Goal: Task Accomplishment & Management: Manage account settings

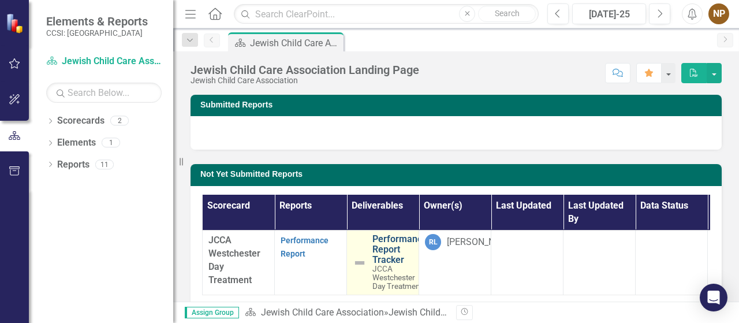
click at [389, 245] on link "Performance Report Tracker" at bounding box center [399, 249] width 55 height 31
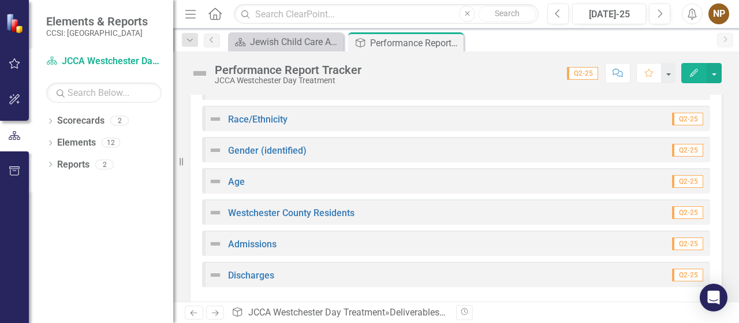
scroll to position [327, 0]
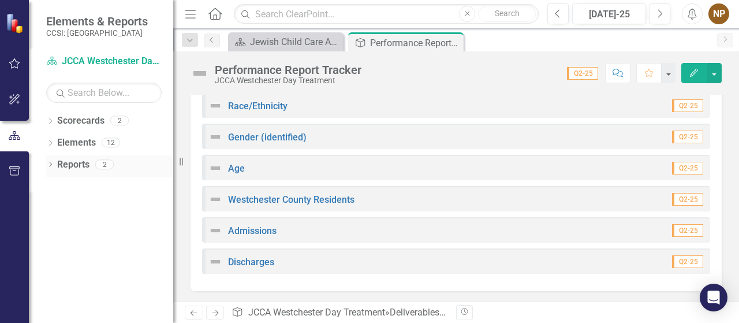
click at [106, 163] on div "2" at bounding box center [104, 164] width 18 height 10
click at [80, 167] on link "Reports" at bounding box center [73, 164] width 32 height 13
click at [583, 72] on span "Q2-25" at bounding box center [582, 73] width 31 height 13
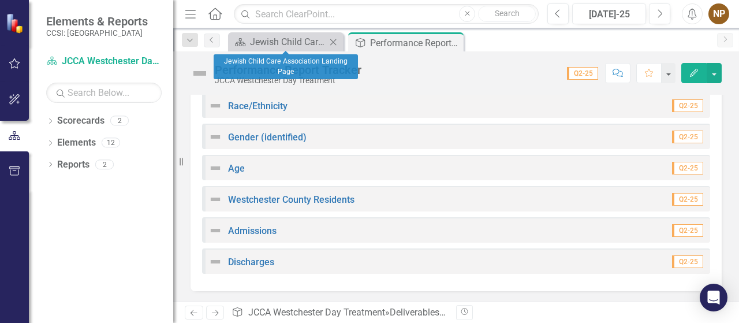
click at [271, 49] on div "Scorecard Jewish Child Care Association Landing Page Close" at bounding box center [285, 41] width 115 height 19
click at [289, 40] on div "Jewish Child Care Association Landing Page" at bounding box center [288, 42] width 76 height 14
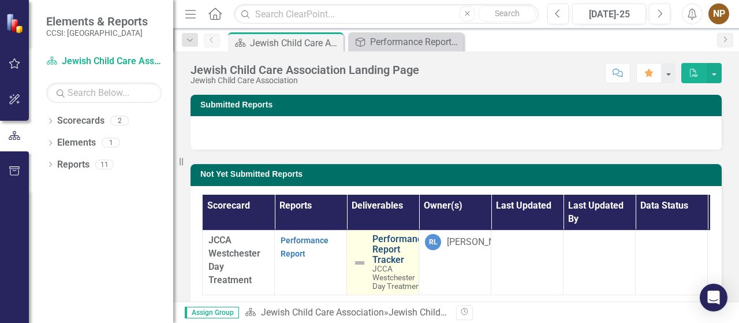
click at [386, 253] on link "Performance Report Tracker" at bounding box center [399, 249] width 55 height 31
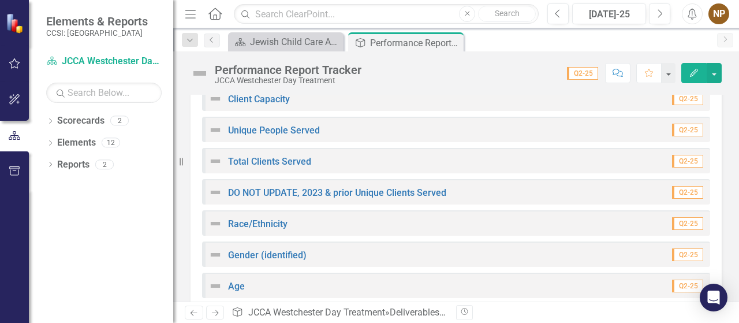
scroll to position [103, 0]
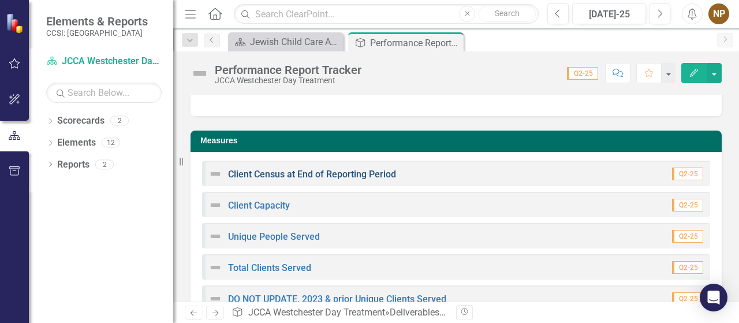
click at [364, 173] on link "Client Census at End of Reporting Period" at bounding box center [312, 174] width 168 height 11
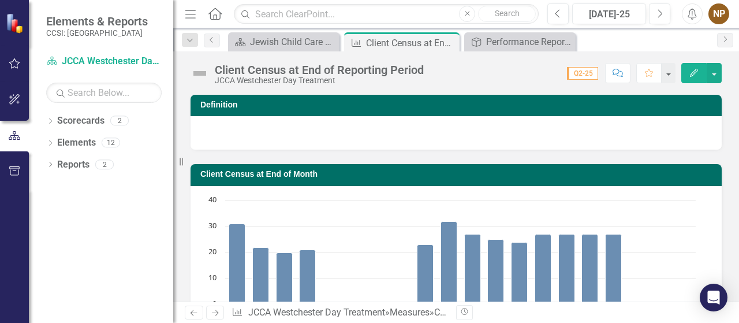
click at [691, 76] on icon "button" at bounding box center [694, 73] width 8 height 8
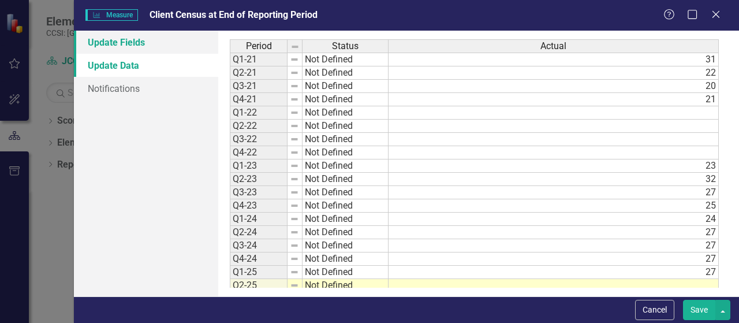
click at [126, 42] on link "Update Fields" at bounding box center [146, 42] width 144 height 23
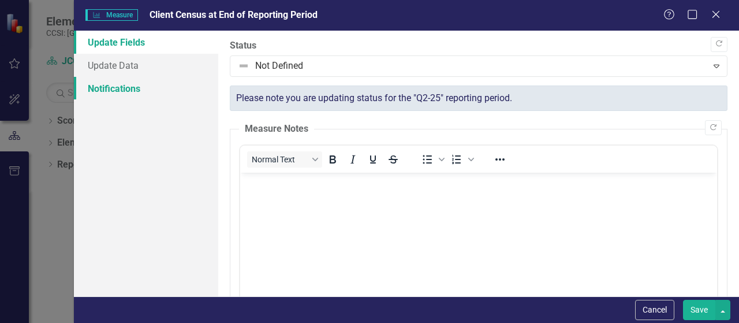
click at [114, 92] on link "Notifications" at bounding box center [146, 88] width 144 height 23
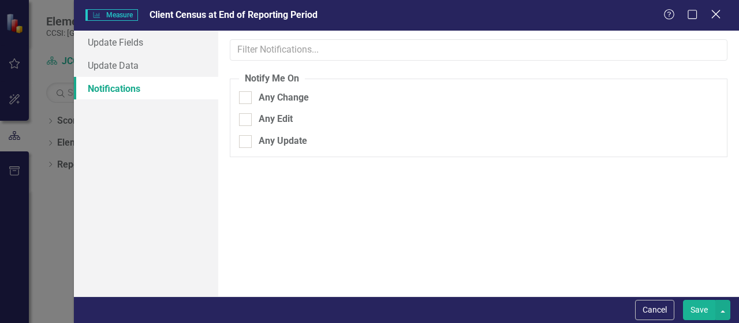
click at [714, 20] on icon "Close" at bounding box center [715, 14] width 14 height 11
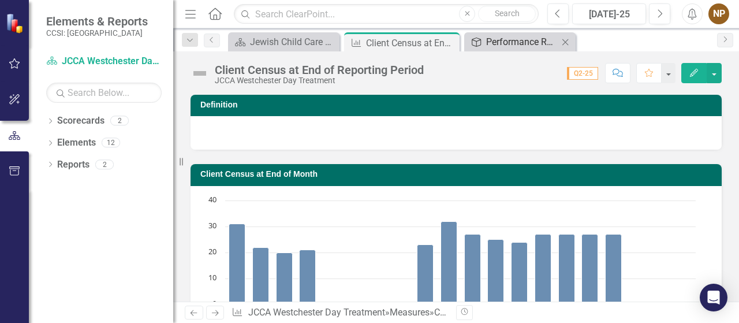
click at [499, 43] on div "Performance Report Tracker" at bounding box center [522, 42] width 72 height 14
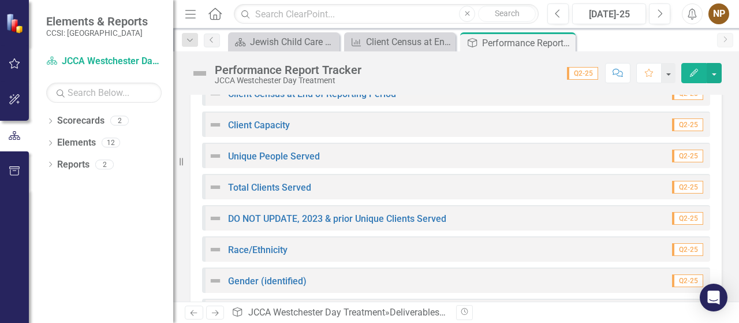
scroll to position [182, 0]
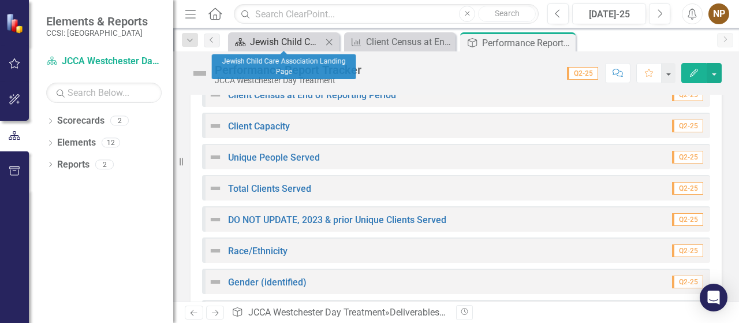
click at [267, 43] on div "Jewish Child Care Association Landing Page" at bounding box center [286, 42] width 72 height 14
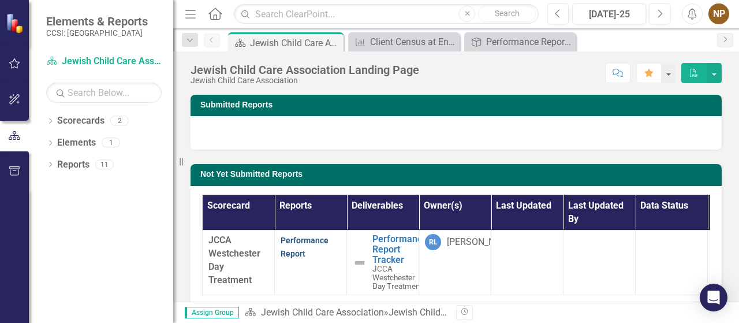
click at [294, 251] on link "Performance Report" at bounding box center [305, 247] width 48 height 23
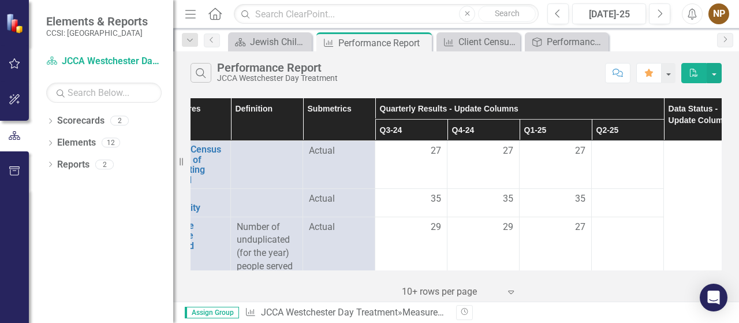
scroll to position [0, 55]
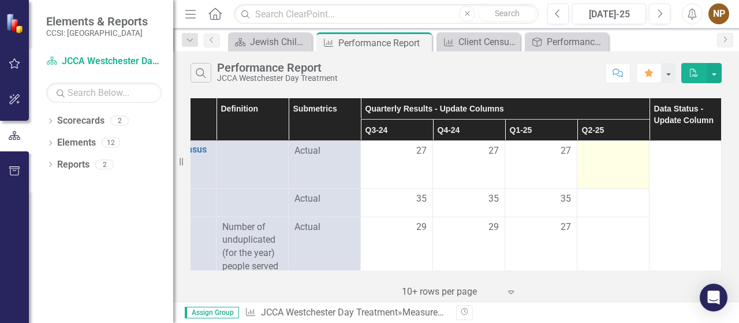
click at [610, 148] on div at bounding box center [613, 151] width 60 height 14
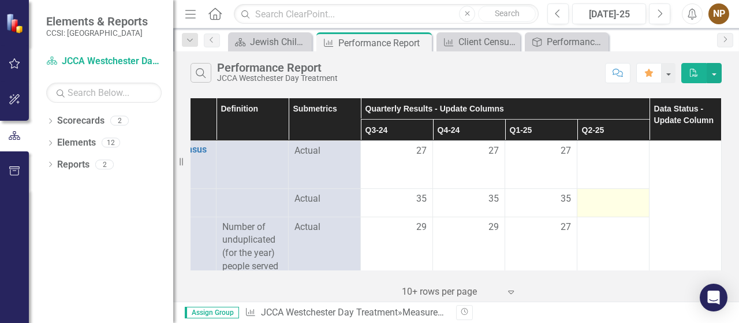
click at [591, 201] on div at bounding box center [613, 199] width 60 height 14
click at [590, 201] on div at bounding box center [613, 199] width 60 height 14
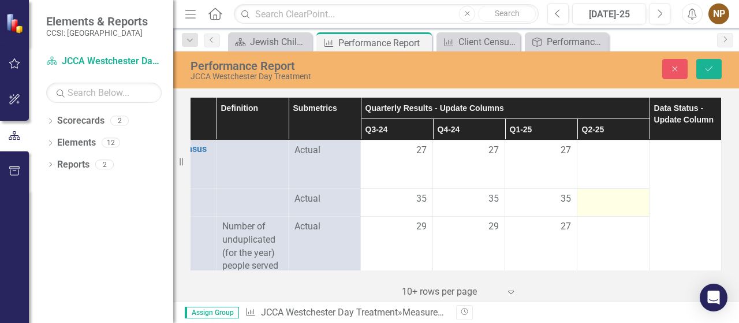
click at [590, 201] on div at bounding box center [613, 199] width 60 height 14
click at [712, 71] on icon "Save" at bounding box center [709, 69] width 10 height 8
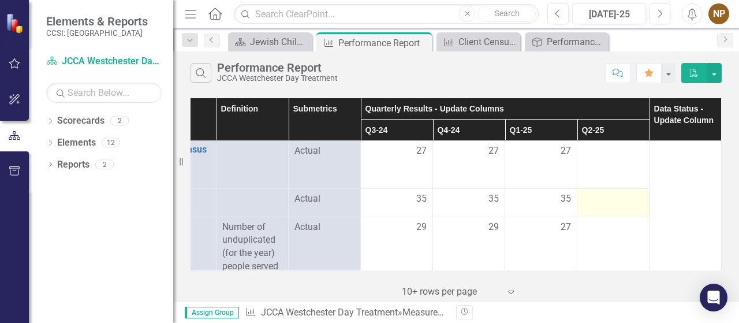
click at [603, 202] on div at bounding box center [613, 199] width 60 height 14
click at [719, 69] on button "button" at bounding box center [714, 73] width 15 height 20
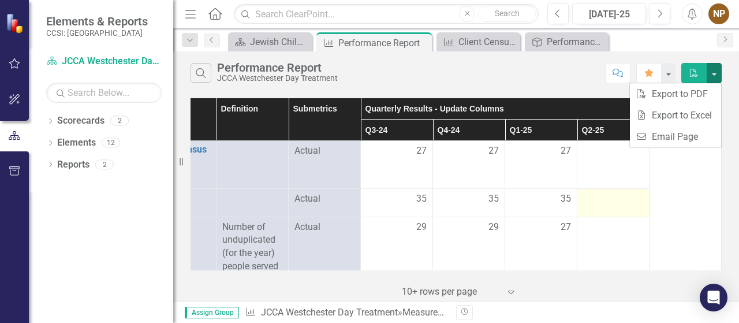
click at [595, 205] on div at bounding box center [613, 199] width 60 height 14
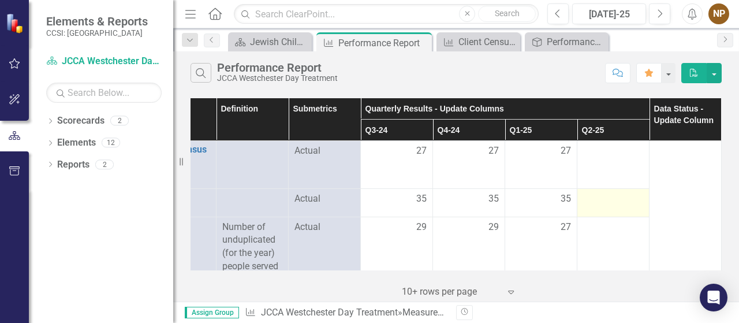
click at [595, 205] on div at bounding box center [613, 199] width 60 height 14
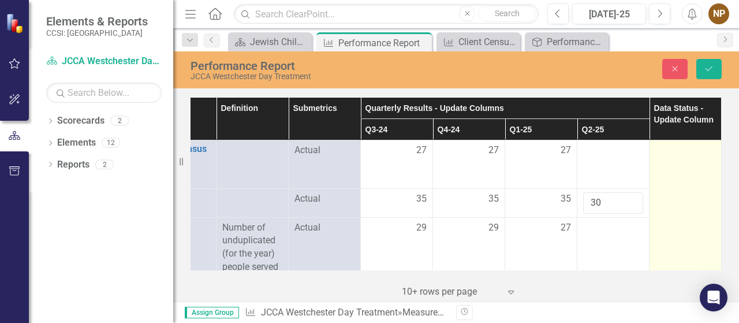
type input "30"
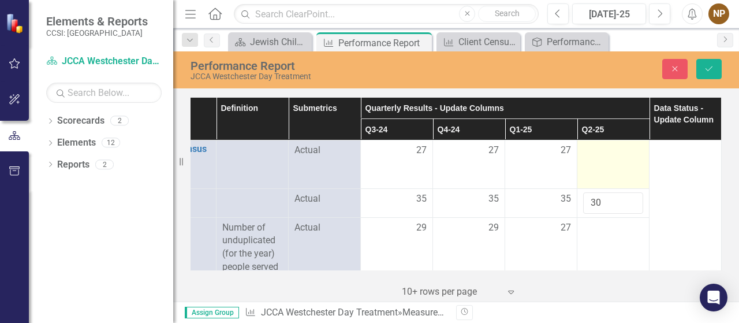
click at [609, 160] on td at bounding box center [613, 164] width 72 height 48
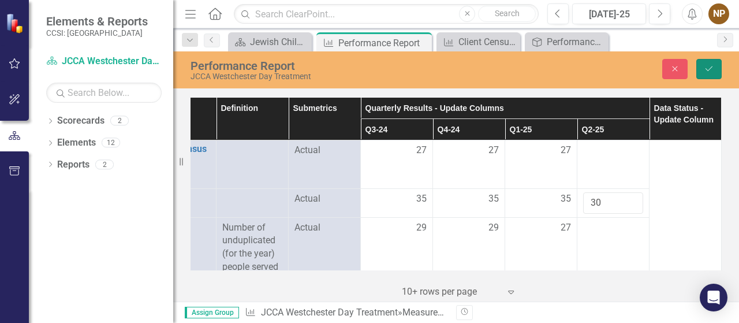
click at [712, 68] on icon "Save" at bounding box center [709, 69] width 10 height 8
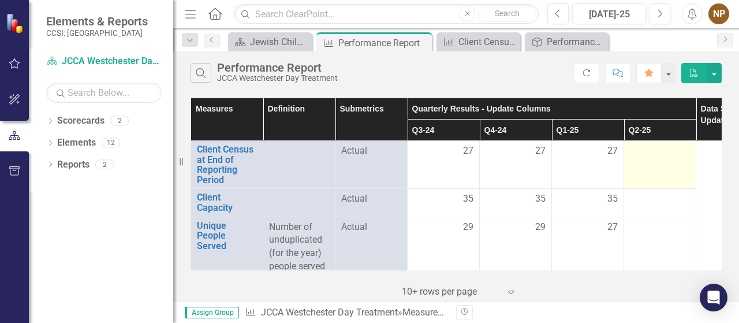
click at [652, 170] on td at bounding box center [660, 165] width 72 height 48
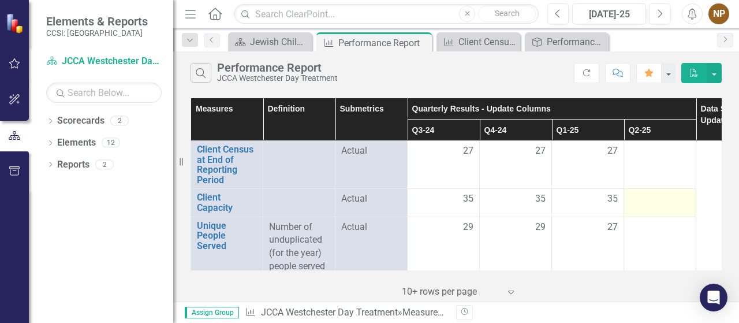
click at [657, 197] on div at bounding box center [660, 199] width 60 height 14
click at [714, 74] on button "button" at bounding box center [714, 73] width 15 height 20
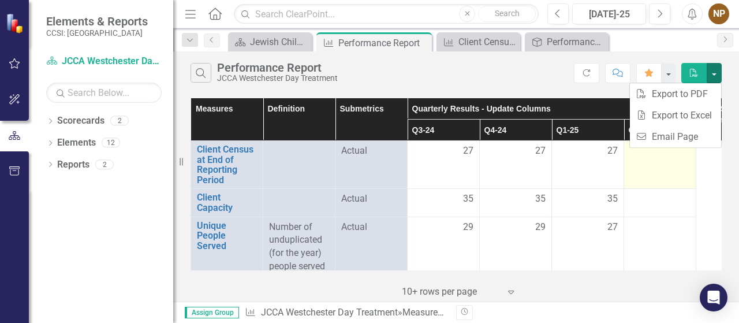
click at [660, 175] on td at bounding box center [660, 165] width 72 height 48
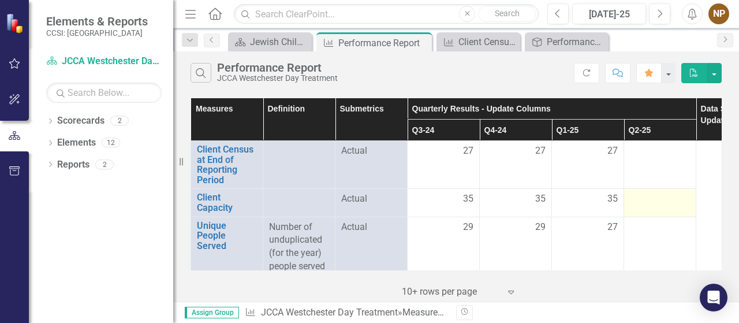
click at [654, 202] on div at bounding box center [660, 199] width 60 height 14
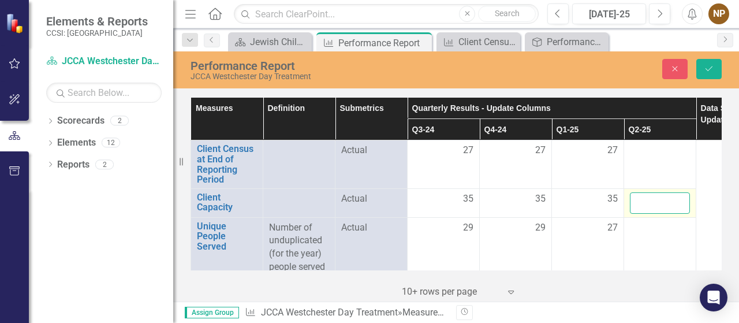
click at [657, 202] on input "number" at bounding box center [660, 202] width 60 height 21
type input "35"
click at [707, 62] on button "Save" at bounding box center [708, 69] width 25 height 20
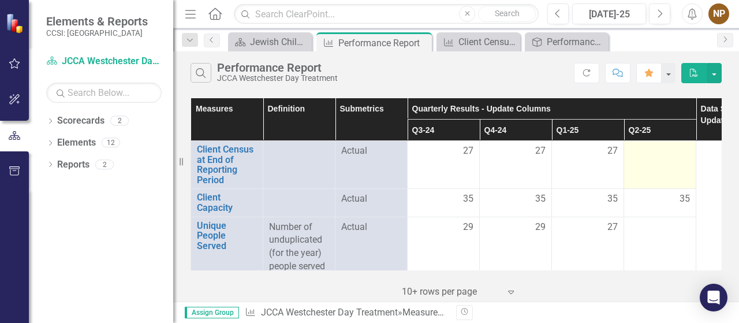
click at [666, 155] on div at bounding box center [660, 151] width 60 height 14
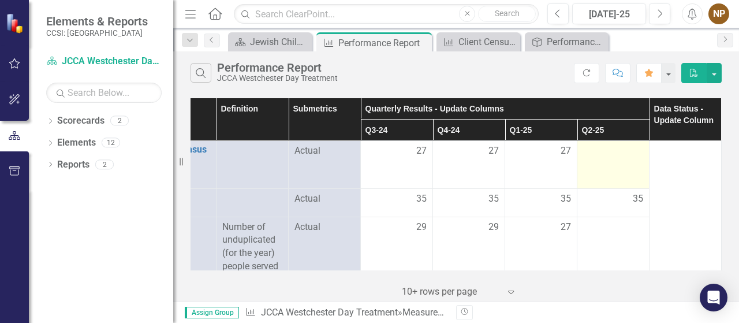
click at [626, 165] on td at bounding box center [613, 165] width 72 height 48
click at [627, 166] on td at bounding box center [613, 165] width 72 height 48
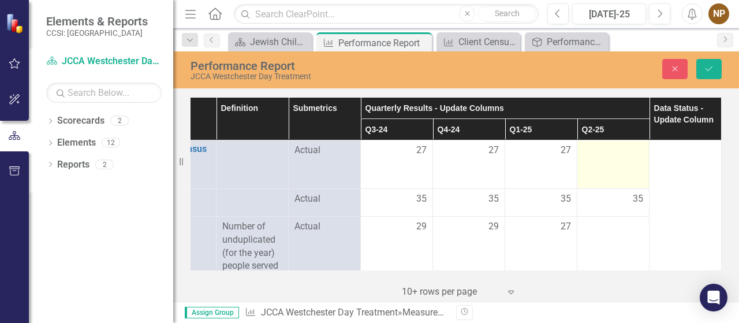
click at [627, 166] on td at bounding box center [613, 164] width 72 height 48
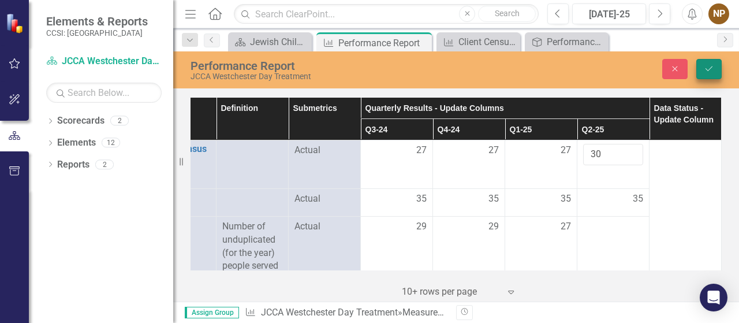
type input "30"
click at [712, 66] on icon "Save" at bounding box center [709, 69] width 10 height 8
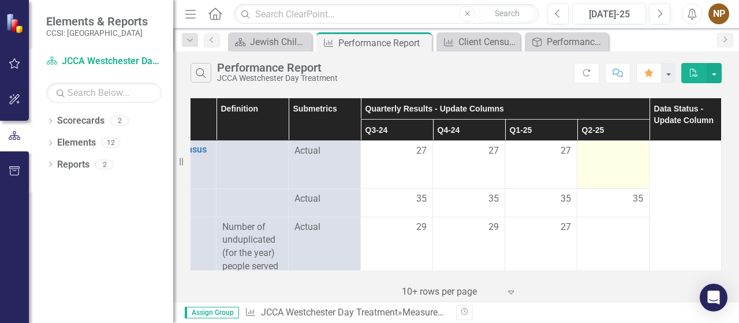
click at [612, 156] on div at bounding box center [613, 151] width 60 height 14
click at [612, 155] on div at bounding box center [613, 151] width 60 height 14
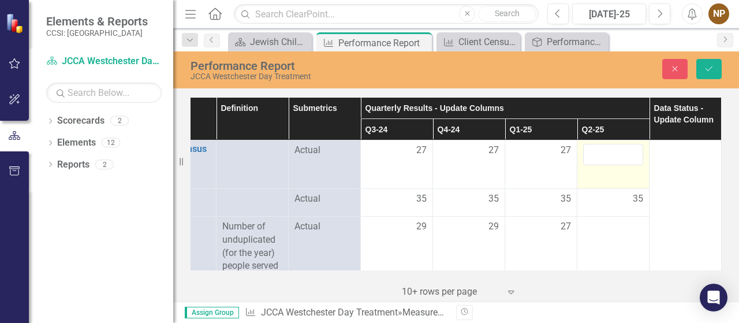
click at [612, 155] on input "number" at bounding box center [613, 154] width 60 height 21
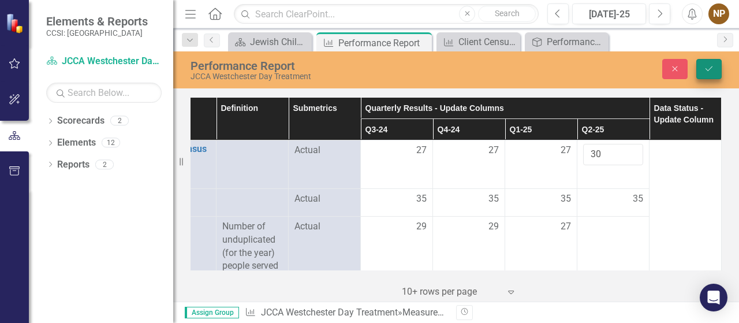
type input "30"
click at [701, 74] on button "Save" at bounding box center [708, 69] width 25 height 20
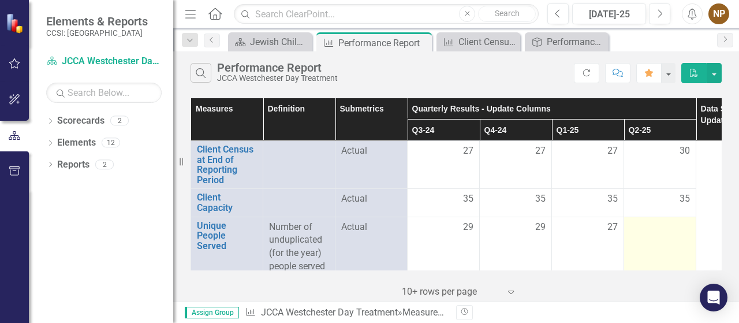
click at [641, 241] on td at bounding box center [660, 245] width 72 height 57
click at [641, 240] on td at bounding box center [660, 245] width 72 height 57
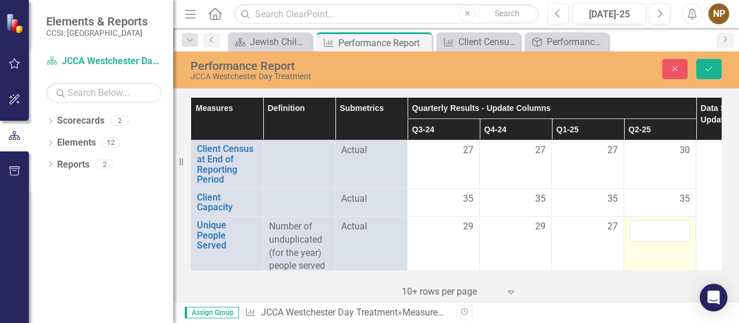
click at [641, 240] on td at bounding box center [660, 248] width 72 height 65
click at [647, 229] on input "number" at bounding box center [660, 230] width 60 height 21
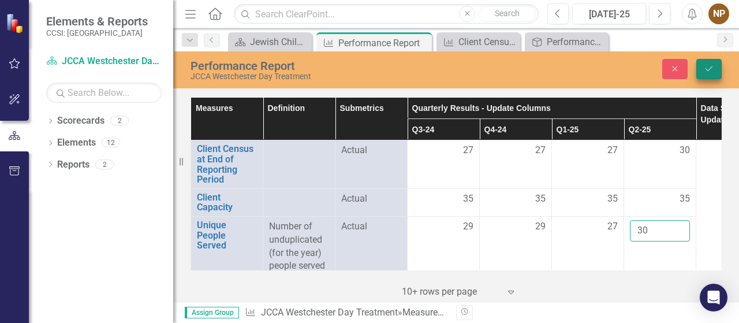
type input "30"
click at [710, 72] on icon "Save" at bounding box center [709, 69] width 10 height 8
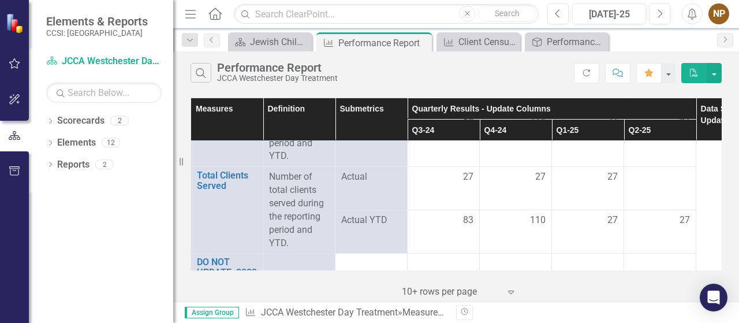
scroll to position [169, 0]
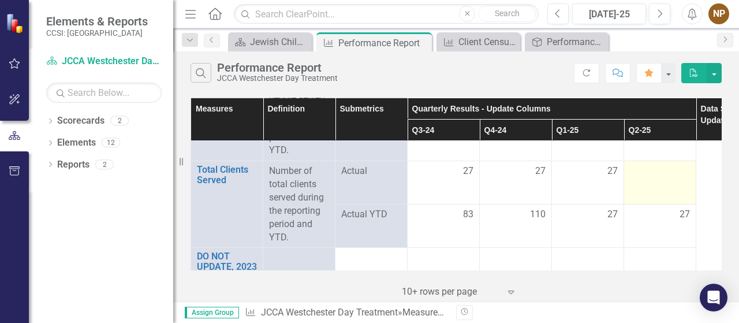
click at [659, 182] on td at bounding box center [660, 182] width 72 height 43
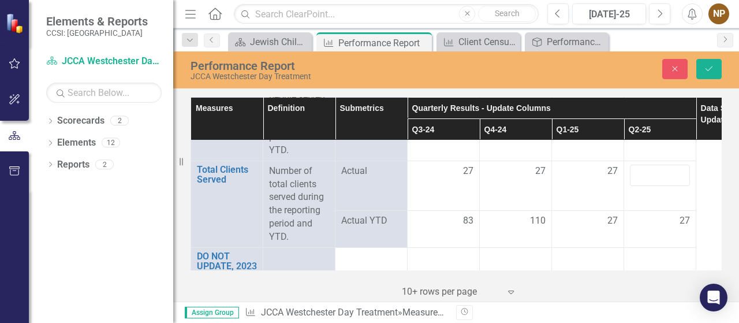
click at [473, 215] on td "83" at bounding box center [444, 228] width 72 height 37
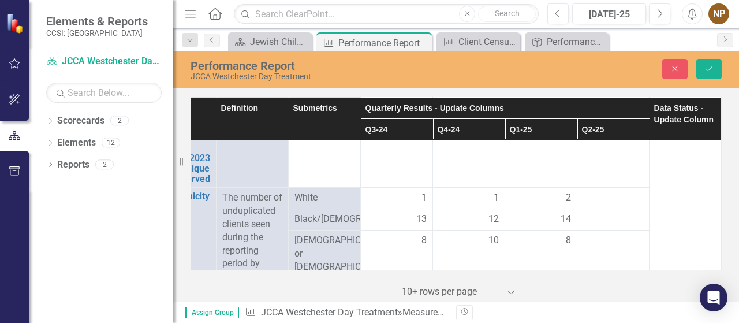
scroll to position [238, 55]
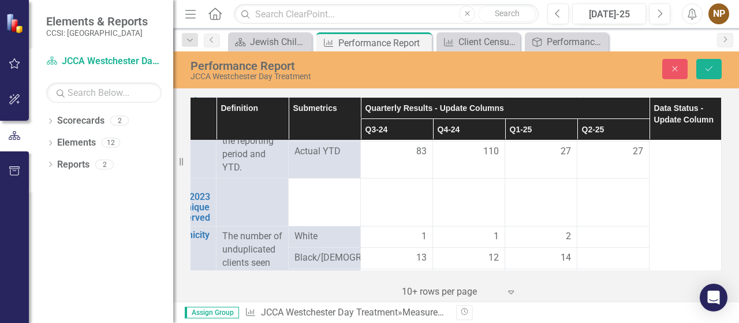
drag, startPoint x: 722, startPoint y: 150, endPoint x: 721, endPoint y: 173, distance: 22.5
click at [721, 173] on div "Measures Definition Submetrics Quarterly Results - Update Columns Data Status -…" at bounding box center [456, 197] width 566 height 207
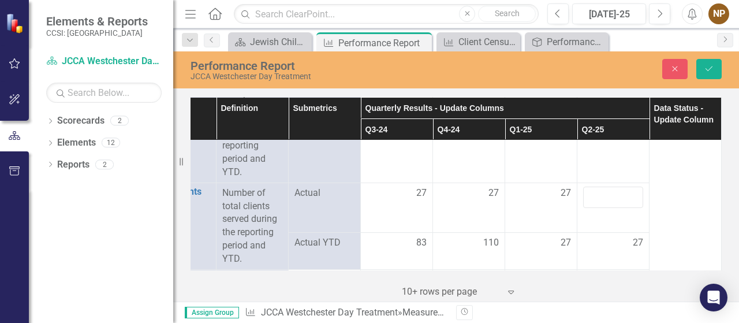
scroll to position [135, 55]
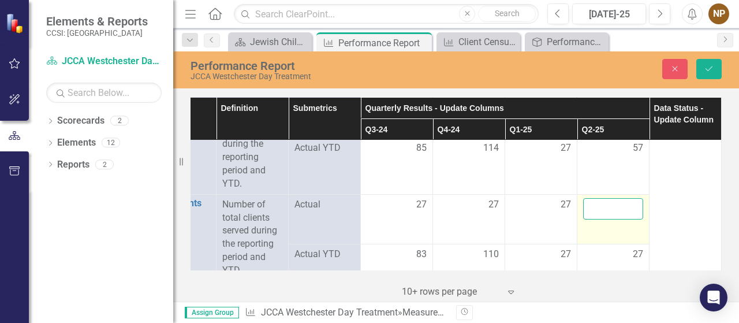
click at [602, 208] on input "number" at bounding box center [613, 208] width 60 height 21
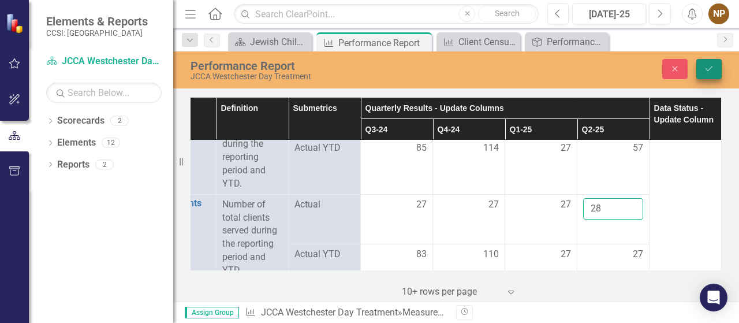
type input "28"
click at [708, 68] on icon "Save" at bounding box center [709, 69] width 10 height 8
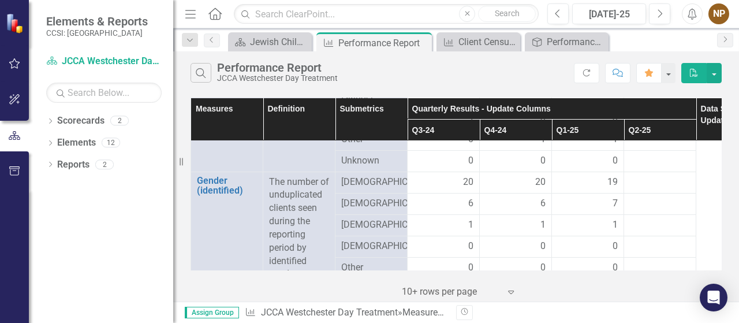
scroll to position [462, 0]
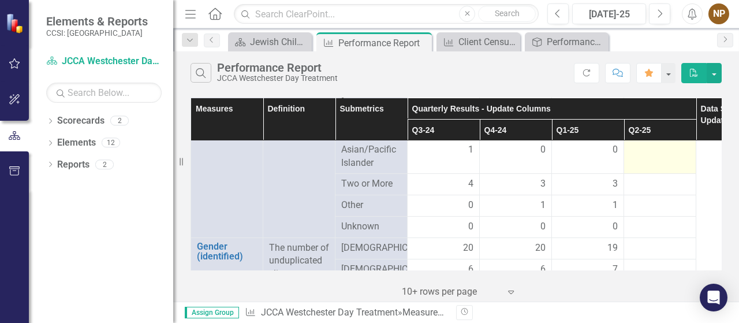
click at [677, 157] on div at bounding box center [660, 150] width 60 height 14
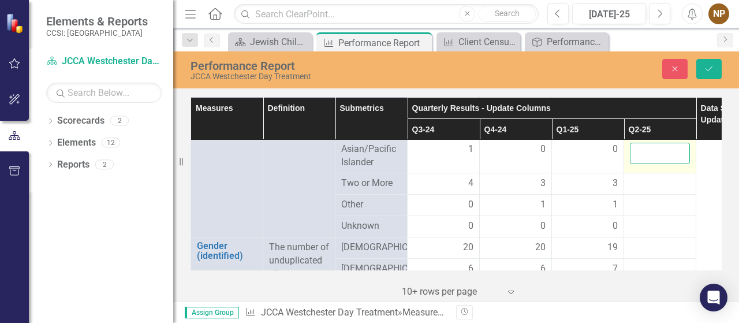
click at [665, 163] on input "number" at bounding box center [660, 153] width 60 height 21
type input "0"
click at [713, 72] on icon "Save" at bounding box center [709, 69] width 10 height 8
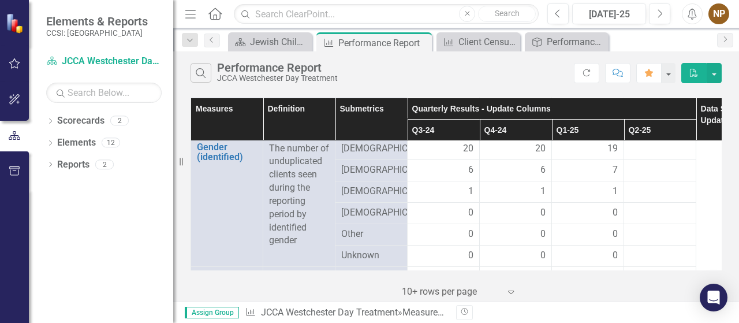
scroll to position [606, 0]
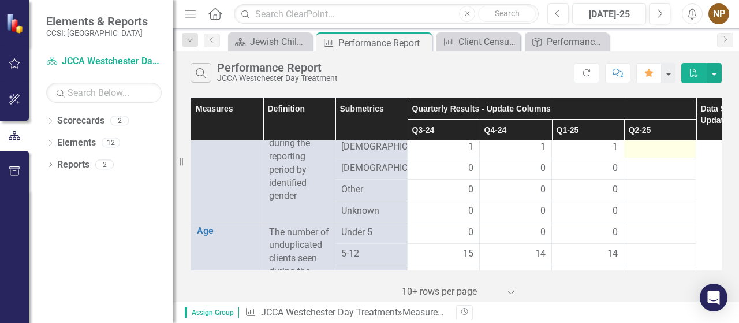
click at [646, 154] on div at bounding box center [660, 147] width 60 height 14
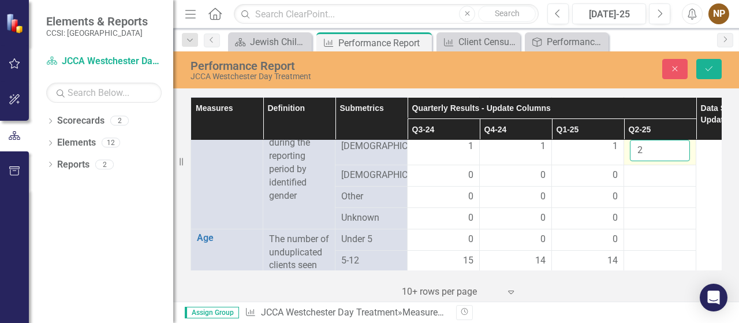
type input "2"
click at [679, 155] on input "2" at bounding box center [660, 150] width 60 height 21
click at [661, 182] on div at bounding box center [660, 176] width 60 height 14
click at [706, 68] on icon "Save" at bounding box center [709, 69] width 10 height 8
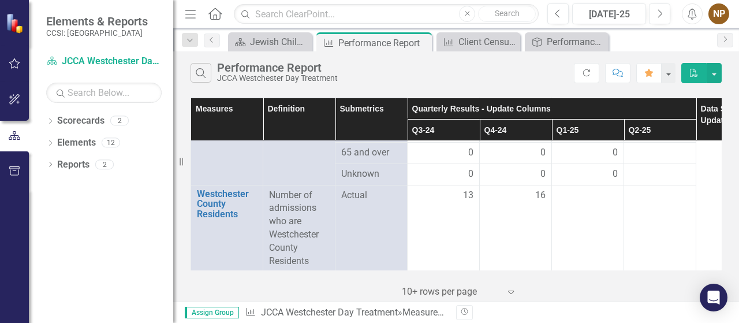
scroll to position [844, 0]
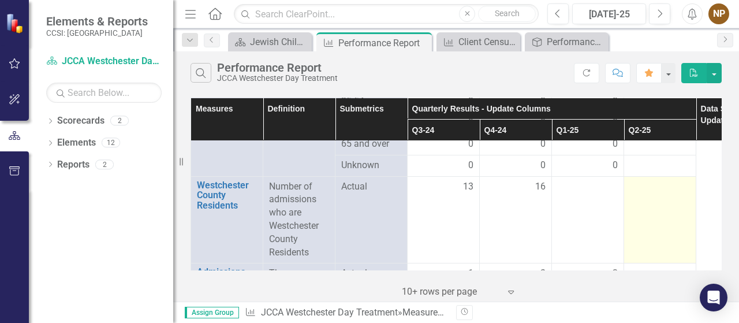
click at [650, 189] on td at bounding box center [660, 219] width 72 height 87
click at [648, 212] on td at bounding box center [660, 219] width 72 height 87
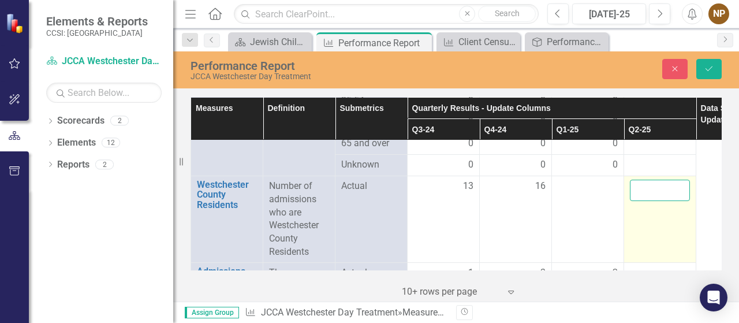
click at [642, 198] on input "number" at bounding box center [660, 190] width 60 height 21
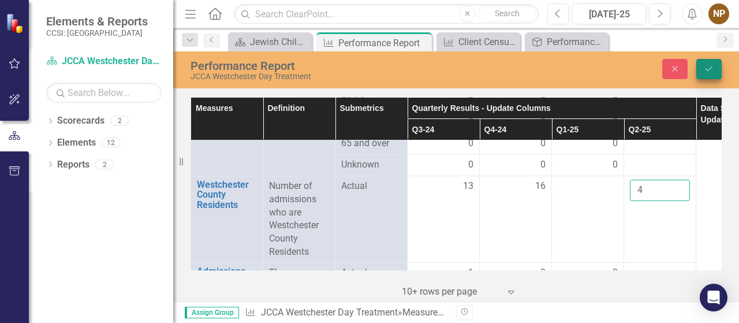
type input "4"
click at [704, 71] on icon "Save" at bounding box center [709, 69] width 10 height 8
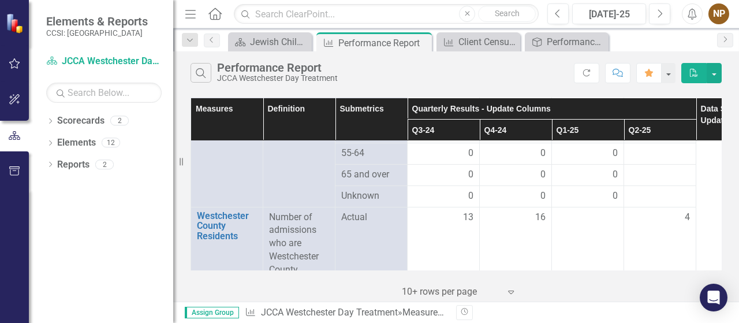
scroll to position [816, 0]
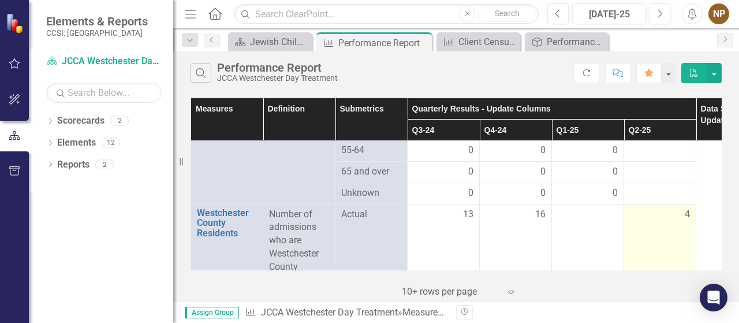
click at [686, 221] on span "4" at bounding box center [687, 214] width 5 height 13
drag, startPoint x: 692, startPoint y: 222, endPoint x: 685, endPoint y: 222, distance: 6.9
click at [685, 222] on td "4" at bounding box center [660, 247] width 72 height 87
click at [685, 221] on span "4" at bounding box center [687, 214] width 5 height 13
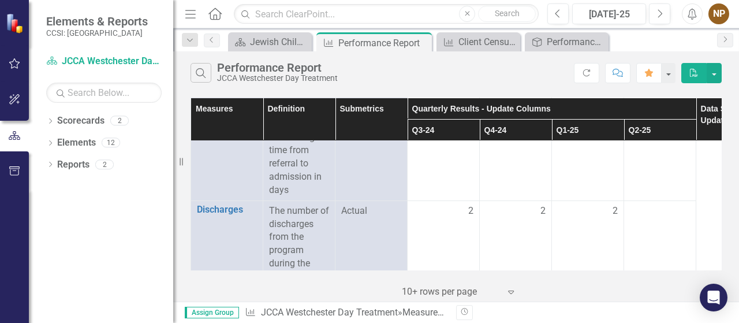
scroll to position [984, 0]
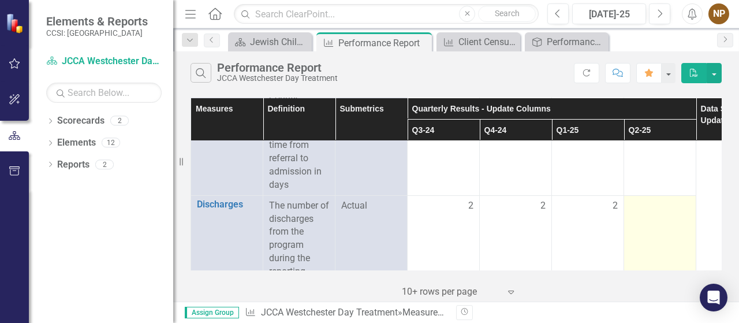
click at [689, 211] on div at bounding box center [660, 206] width 60 height 14
click at [670, 213] on div at bounding box center [660, 206] width 60 height 14
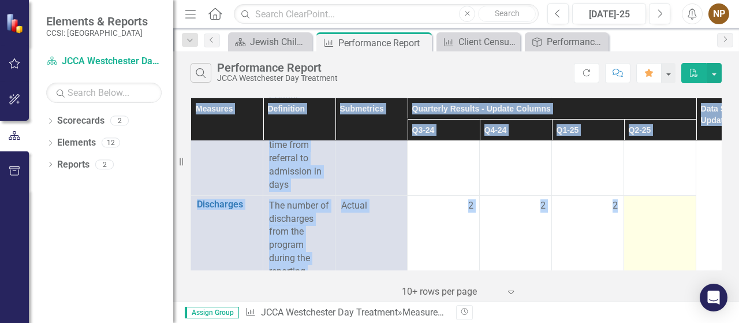
click at [670, 213] on div at bounding box center [660, 206] width 60 height 14
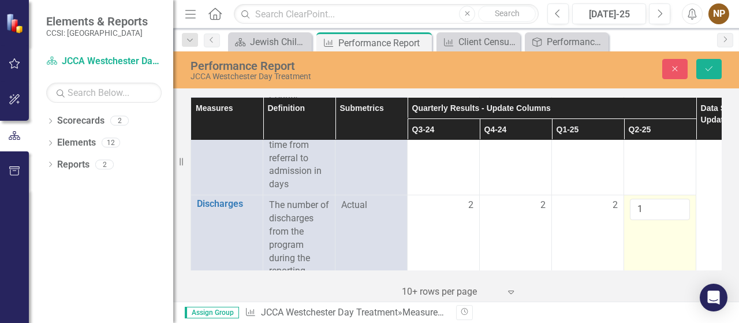
type input "1"
click at [678, 216] on input "1" at bounding box center [660, 209] width 60 height 21
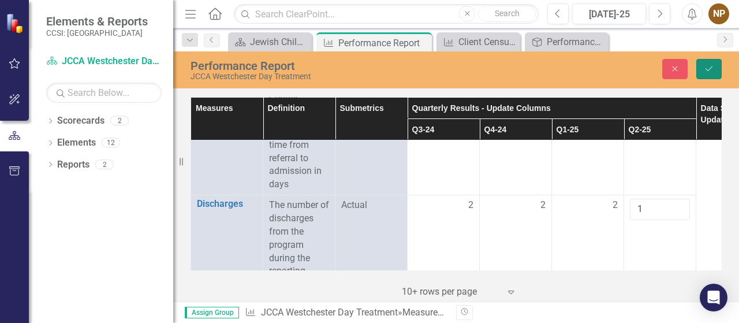
click at [703, 73] on button "Save" at bounding box center [708, 69] width 25 height 20
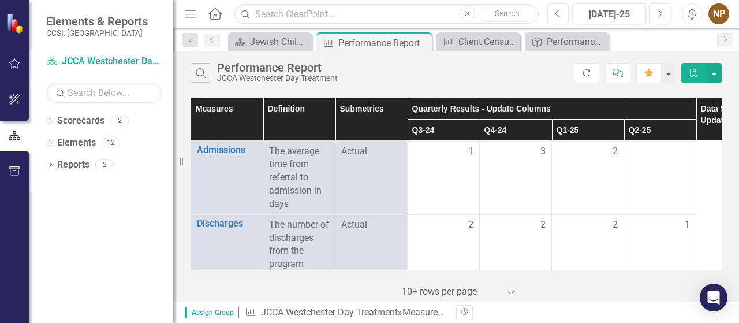
scroll to position [973, 0]
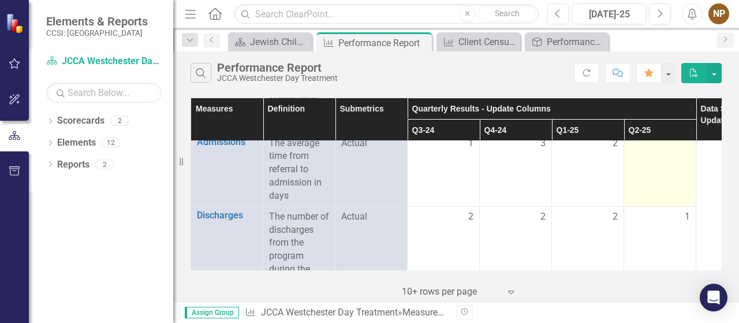
click at [648, 163] on td at bounding box center [660, 169] width 72 height 73
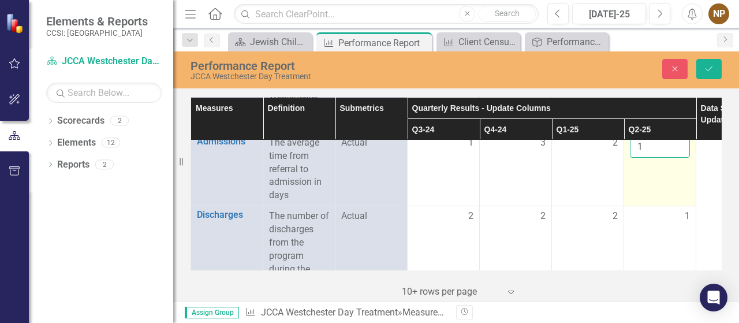
click at [679, 152] on input "1" at bounding box center [660, 146] width 60 height 21
click at [679, 152] on input "2" at bounding box center [660, 146] width 60 height 21
click at [679, 152] on input "3" at bounding box center [660, 146] width 60 height 21
type input "4"
click at [679, 152] on input "4" at bounding box center [660, 146] width 60 height 21
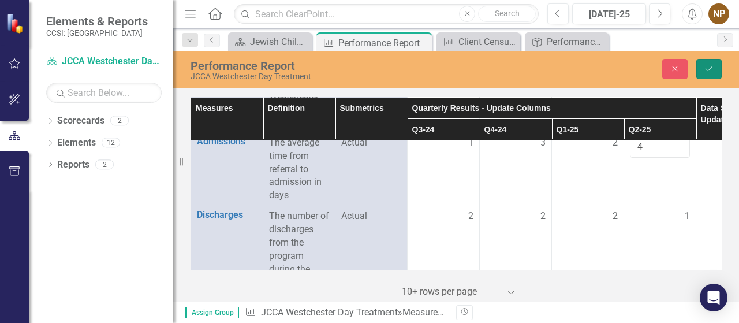
click at [709, 65] on icon "Save" at bounding box center [709, 69] width 10 height 8
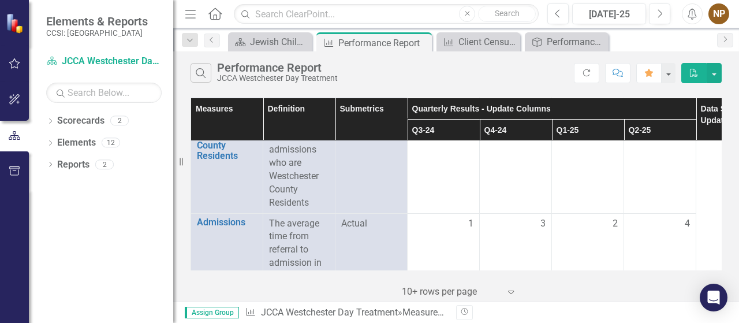
scroll to position [857, 0]
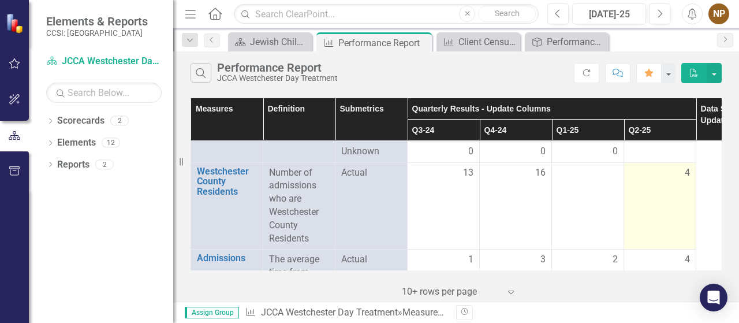
click at [682, 180] on div "4" at bounding box center [660, 172] width 60 height 13
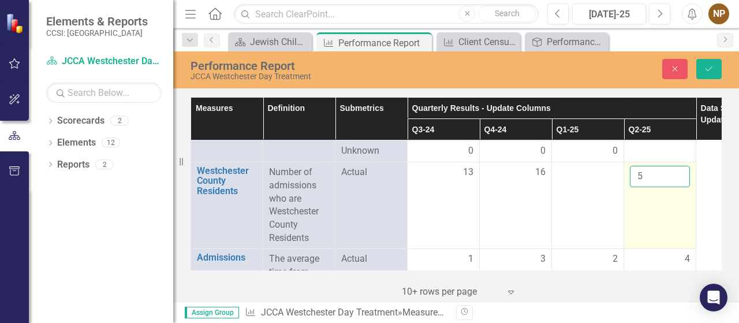
click at [679, 181] on input "5" at bounding box center [660, 176] width 60 height 21
click at [680, 187] on input "4" at bounding box center [660, 176] width 60 height 21
click at [680, 187] on input "3" at bounding box center [660, 176] width 60 height 21
click at [680, 187] on input "2" at bounding box center [660, 176] width 60 height 21
click at [680, 187] on input "1" at bounding box center [660, 176] width 60 height 21
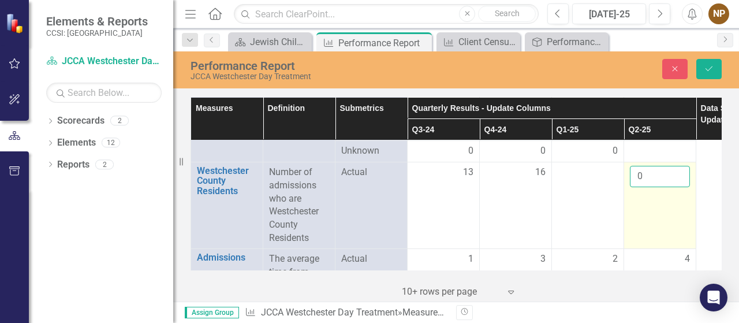
type input "0"
click at [680, 187] on input "0" at bounding box center [660, 176] width 60 height 21
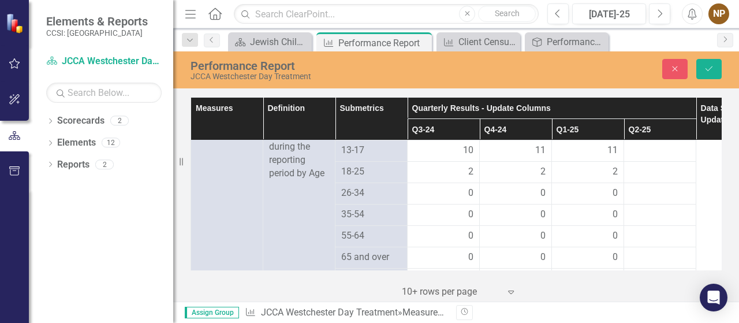
scroll to position [744, 0]
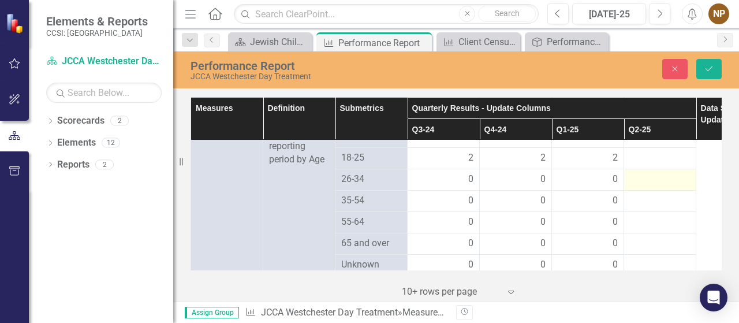
click at [663, 187] on div at bounding box center [660, 180] width 60 height 14
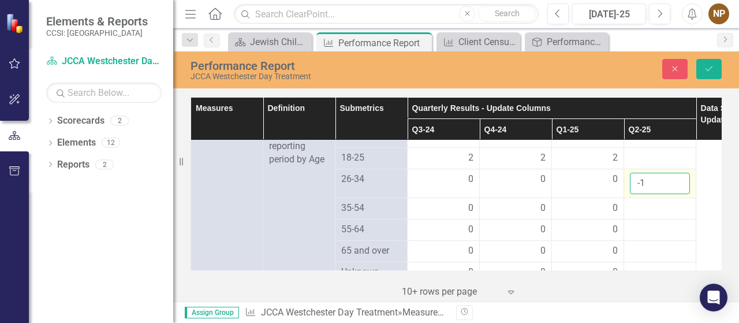
click at [680, 194] on input "-1" at bounding box center [660, 183] width 60 height 21
type input "0"
click at [678, 189] on input "0" at bounding box center [660, 183] width 60 height 21
click at [654, 215] on div at bounding box center [660, 209] width 60 height 14
click at [676, 215] on div at bounding box center [660, 209] width 60 height 14
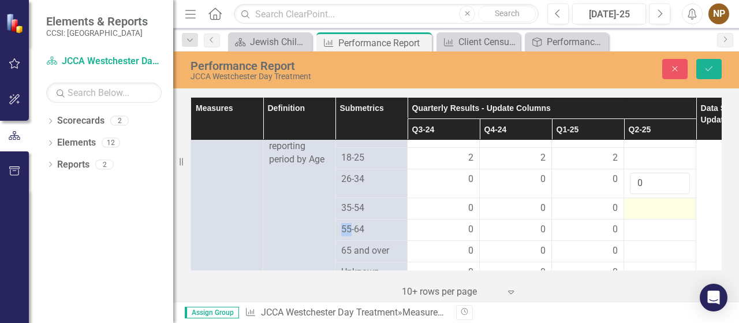
click at [676, 215] on div at bounding box center [660, 209] width 60 height 14
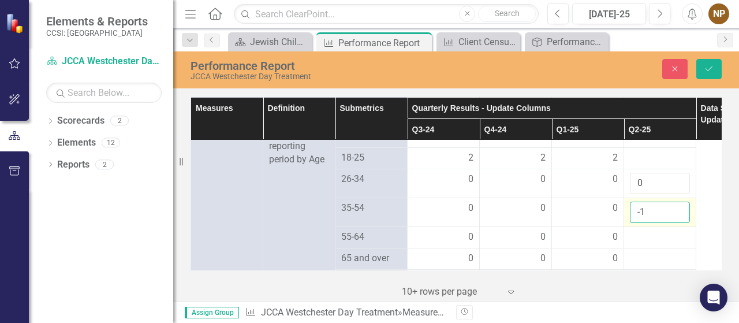
click at [678, 223] on input "-1" at bounding box center [660, 212] width 60 height 21
type input "0"
click at [678, 217] on input "0" at bounding box center [660, 212] width 60 height 21
click at [660, 244] on div at bounding box center [660, 237] width 60 height 14
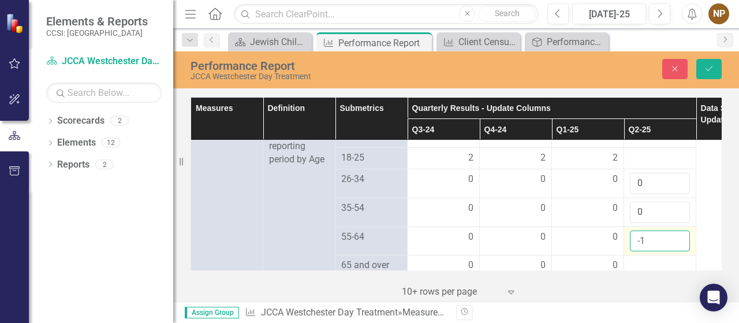
click at [678, 252] on input "-1" at bounding box center [660, 240] width 60 height 21
type input "0"
click at [677, 246] on input "0" at bounding box center [660, 240] width 60 height 21
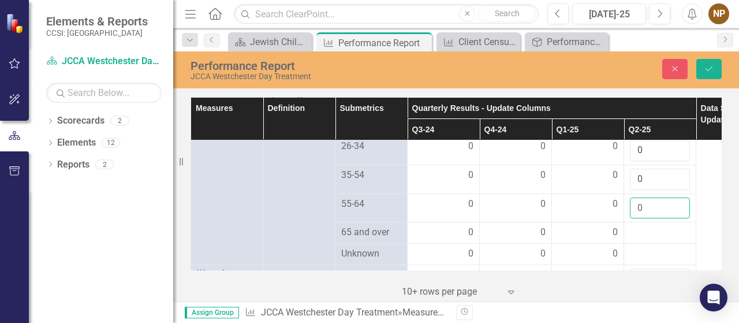
scroll to position [801, 0]
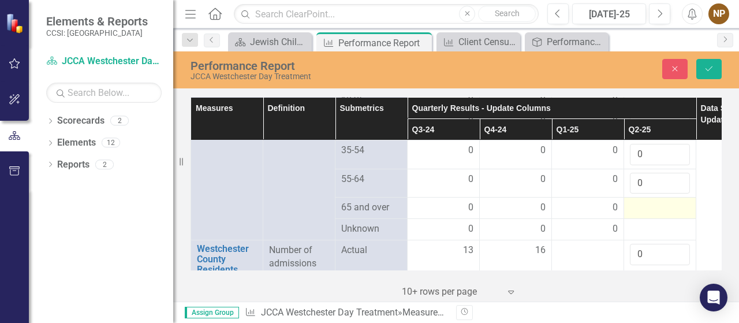
click at [665, 214] on div at bounding box center [660, 208] width 60 height 14
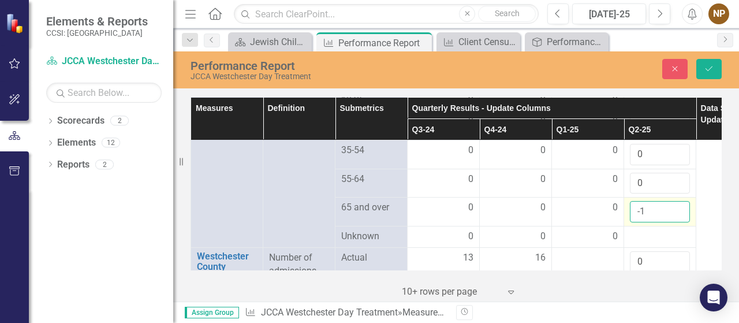
click at [678, 222] on input "-1" at bounding box center [660, 211] width 60 height 21
type input "0"
click at [678, 218] on input "0" at bounding box center [660, 211] width 60 height 21
click at [663, 243] on div at bounding box center [660, 237] width 60 height 14
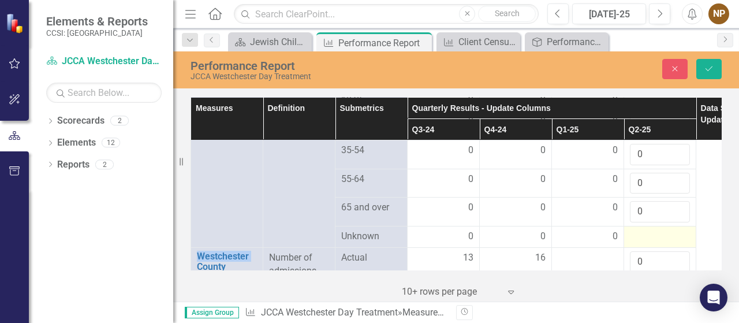
click at [663, 243] on div at bounding box center [660, 237] width 60 height 14
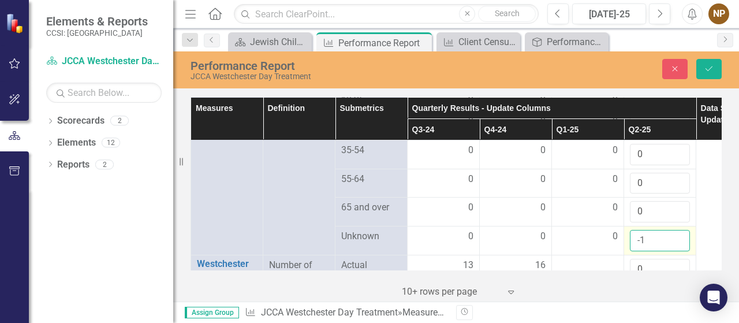
click at [680, 251] on input "-1" at bounding box center [660, 240] width 60 height 21
type input "0"
click at [679, 244] on input "0" at bounding box center [660, 240] width 60 height 21
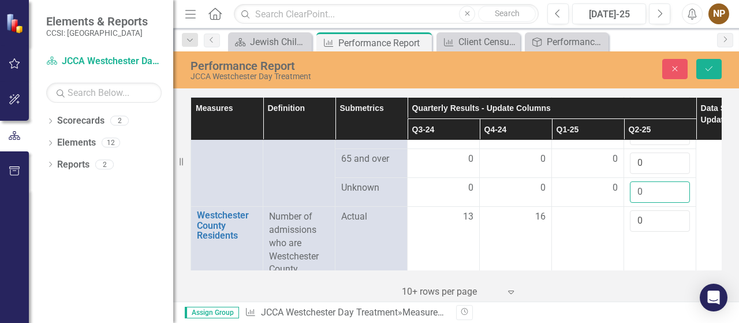
scroll to position [872, 0]
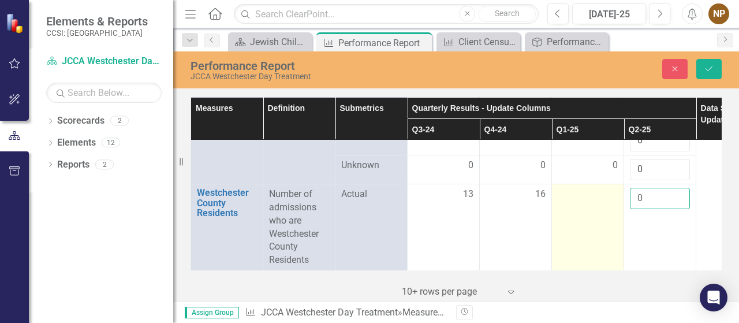
drag, startPoint x: 658, startPoint y: 207, endPoint x: 605, endPoint y: 206, distance: 52.5
click at [605, 206] on tr "Westchester County Residents Link Open Element Number of admissions who are Wes…" at bounding box center [479, 227] width 577 height 87
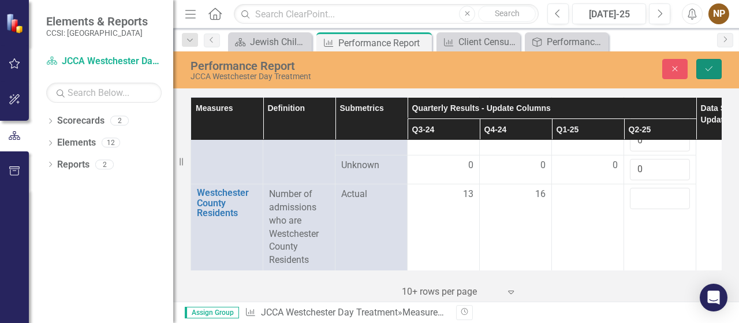
click at [708, 72] on icon "Save" at bounding box center [709, 69] width 10 height 8
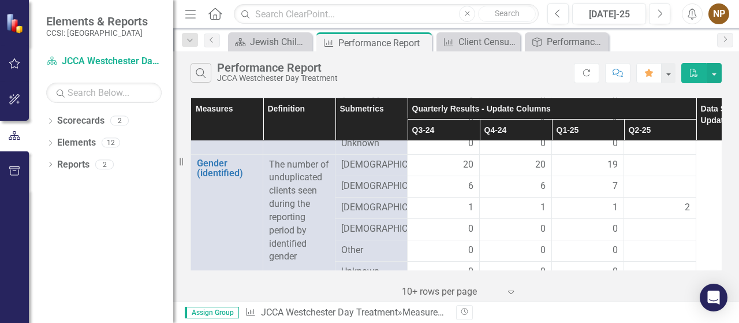
scroll to position [555, 0]
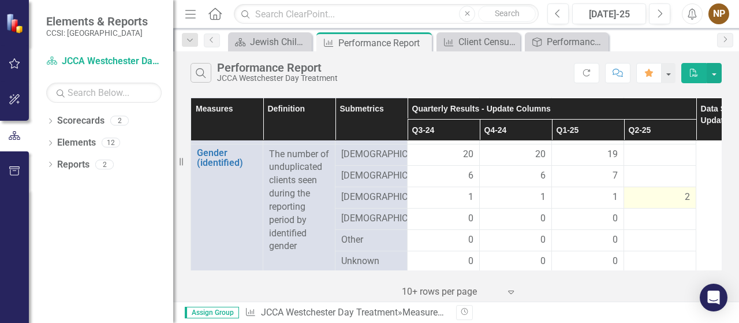
click at [686, 204] on span "2" at bounding box center [687, 197] width 5 height 13
drag, startPoint x: 686, startPoint y: 208, endPoint x: 692, endPoint y: 207, distance: 6.0
click at [692, 207] on td "2" at bounding box center [660, 197] width 72 height 21
click at [692, 208] on td "2" at bounding box center [660, 197] width 72 height 21
drag, startPoint x: 691, startPoint y: 206, endPoint x: 684, endPoint y: 206, distance: 7.0
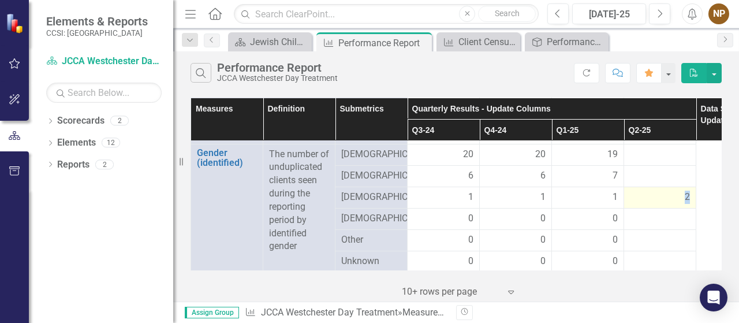
click at [684, 206] on td "2" at bounding box center [660, 197] width 72 height 21
click at [678, 204] on div "2" at bounding box center [660, 197] width 60 height 13
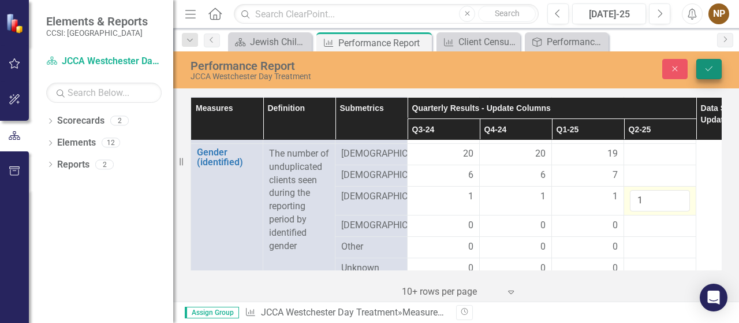
type input "1"
click at [708, 72] on icon "Save" at bounding box center [709, 69] width 10 height 8
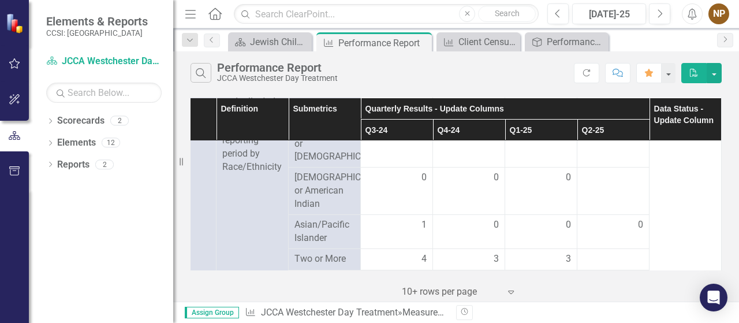
scroll to position [390, 55]
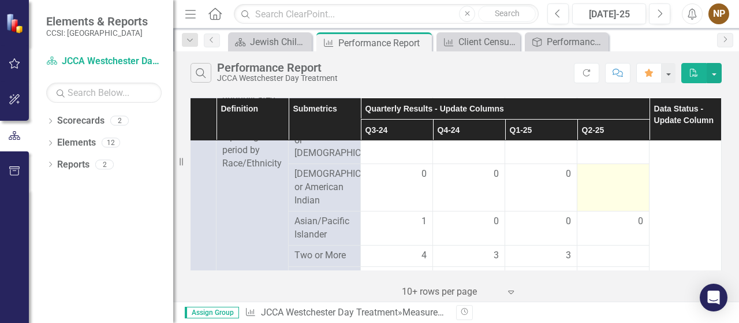
click at [596, 181] on td at bounding box center [613, 187] width 72 height 47
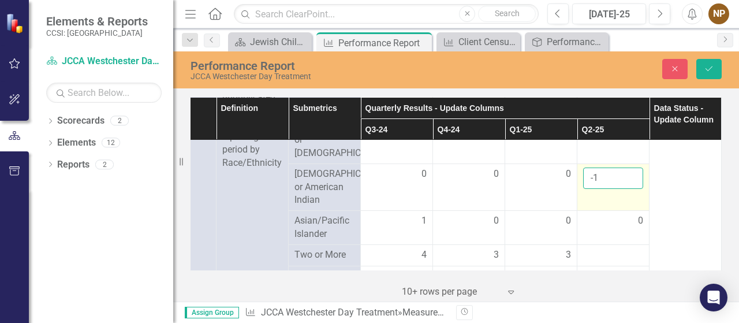
click at [623, 181] on input "-1" at bounding box center [613, 177] width 60 height 21
type input "0"
click at [623, 174] on input "0" at bounding box center [613, 177] width 60 height 21
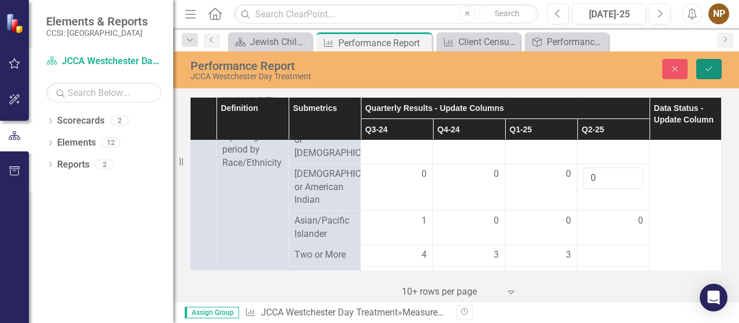
click at [708, 70] on icon "submit" at bounding box center [709, 68] width 7 height 5
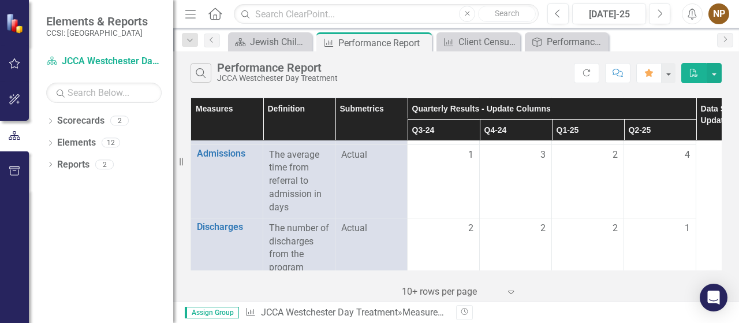
scroll to position [968, 0]
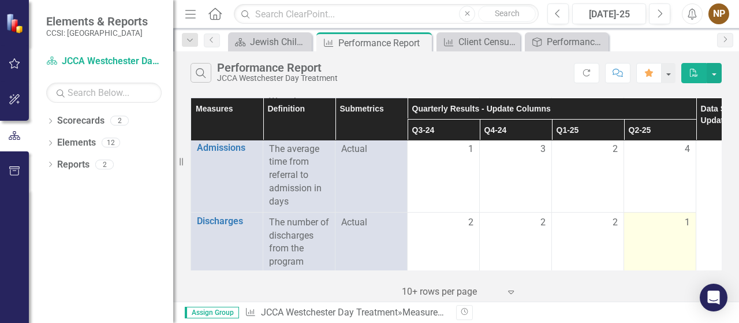
click at [685, 229] on span "1" at bounding box center [687, 222] width 5 height 13
drag, startPoint x: 685, startPoint y: 230, endPoint x: 692, endPoint y: 230, distance: 6.4
click at [692, 230] on td "1" at bounding box center [660, 262] width 72 height 100
click at [680, 243] on td "1" at bounding box center [660, 262] width 72 height 100
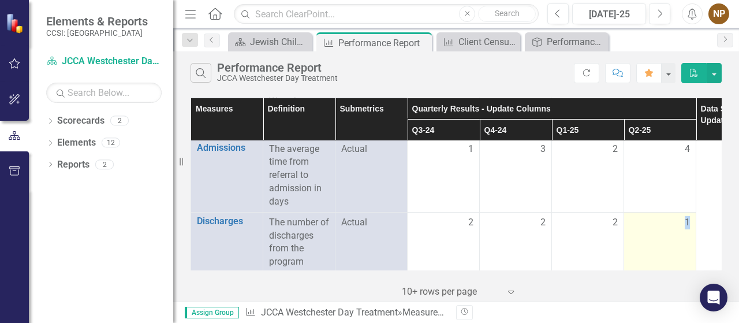
click at [680, 243] on td "1" at bounding box center [660, 262] width 72 height 100
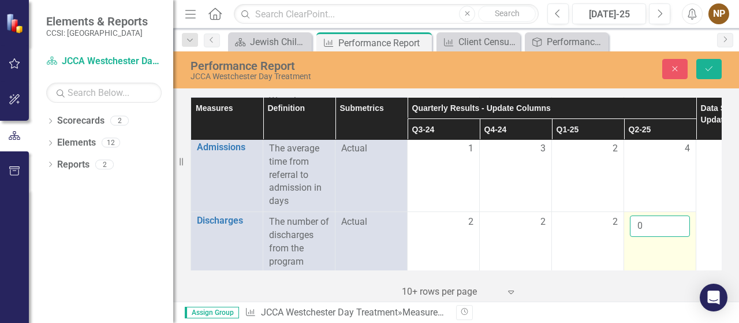
type input "0"
click at [678, 237] on input "0" at bounding box center [660, 225] width 60 height 21
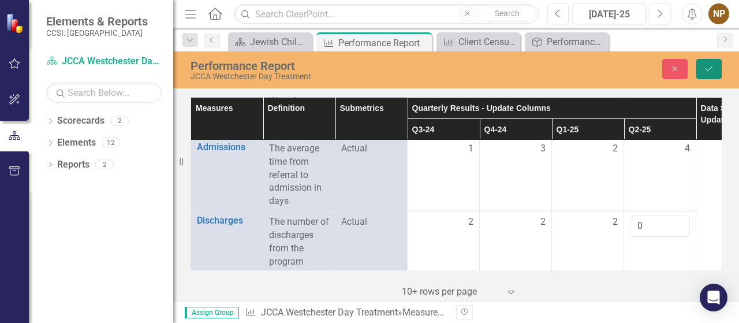
click at [710, 67] on icon "Save" at bounding box center [709, 69] width 10 height 8
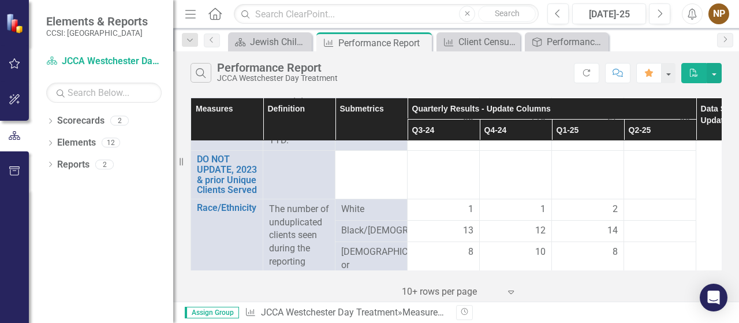
scroll to position [268, 0]
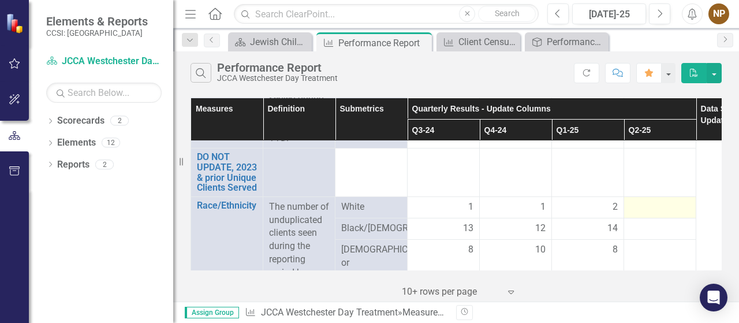
click at [668, 208] on div at bounding box center [660, 207] width 60 height 14
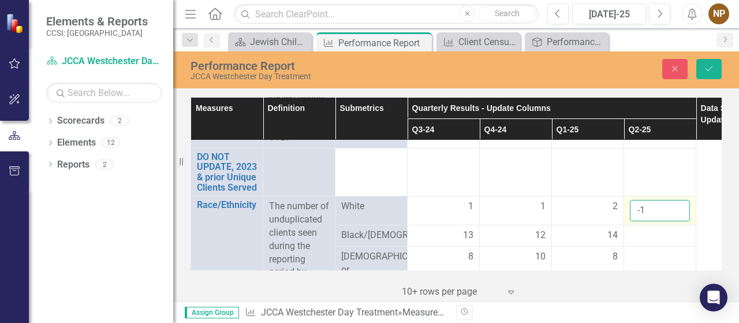
click at [678, 212] on input "-1" at bounding box center [660, 210] width 60 height 21
type input "0"
click at [677, 205] on input "0" at bounding box center [660, 210] width 60 height 21
click at [672, 67] on icon "Close" at bounding box center [675, 69] width 10 height 8
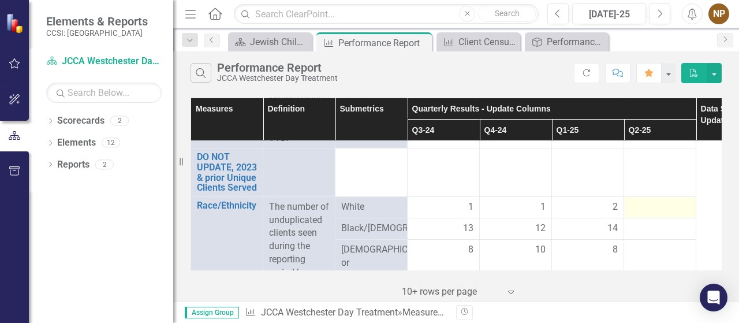
click at [653, 200] on div at bounding box center [660, 207] width 60 height 14
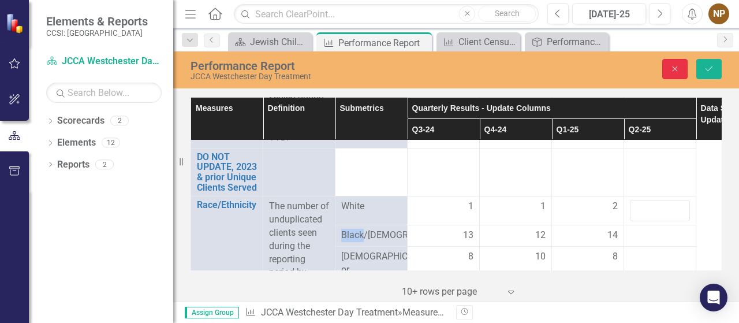
click at [667, 73] on button "Close" at bounding box center [674, 69] width 25 height 20
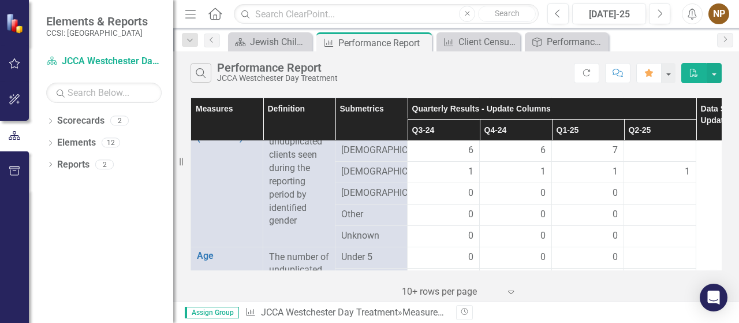
scroll to position [595, 0]
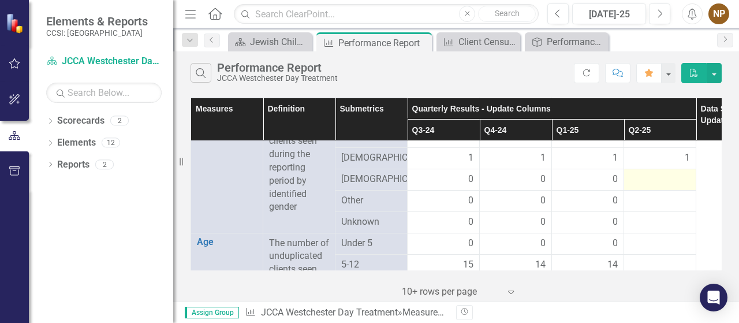
click at [661, 190] on td at bounding box center [660, 179] width 72 height 21
click at [673, 187] on div at bounding box center [660, 180] width 60 height 14
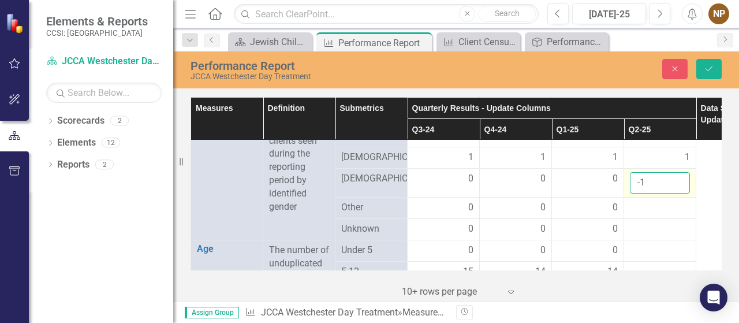
click at [680, 193] on input "-1" at bounding box center [660, 182] width 60 height 21
type input "0"
click at [678, 188] on input "0" at bounding box center [660, 182] width 60 height 21
click at [708, 73] on button "Save" at bounding box center [708, 69] width 25 height 20
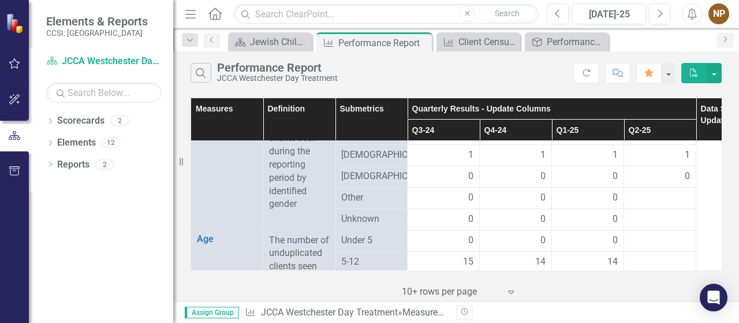
scroll to position [609, 0]
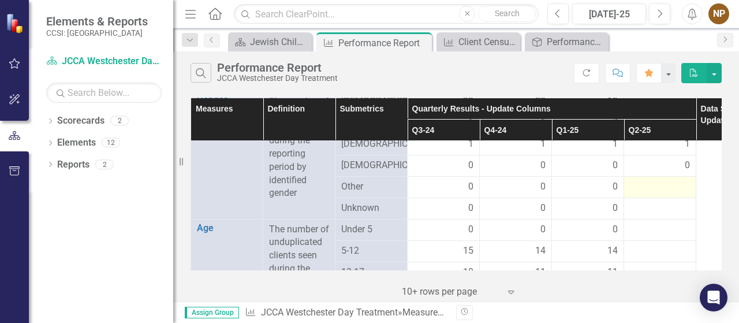
click at [676, 191] on div at bounding box center [660, 187] width 60 height 14
click at [667, 194] on div at bounding box center [660, 187] width 60 height 14
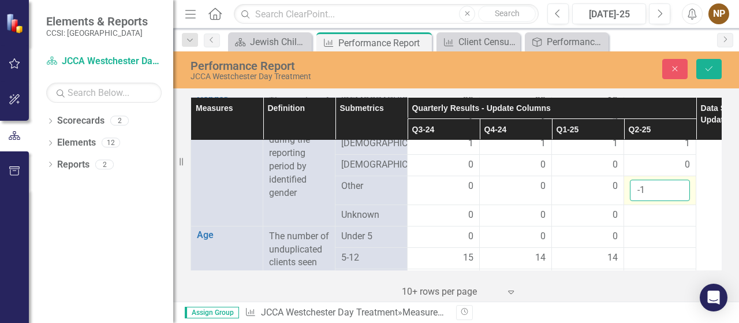
click at [678, 201] on input "-1" at bounding box center [660, 190] width 60 height 21
type input "0"
click at [678, 198] on input "0" at bounding box center [660, 190] width 60 height 21
click at [713, 65] on icon "Save" at bounding box center [709, 69] width 10 height 8
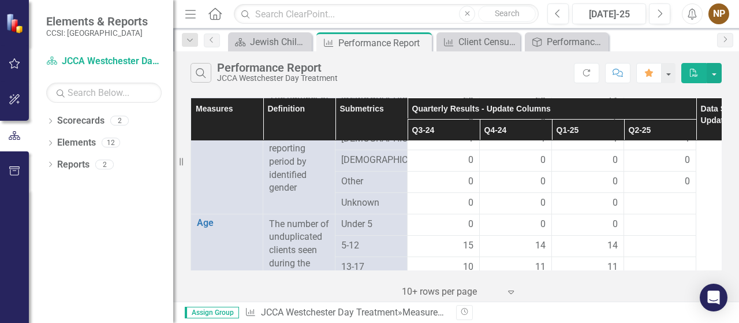
scroll to position [639, 0]
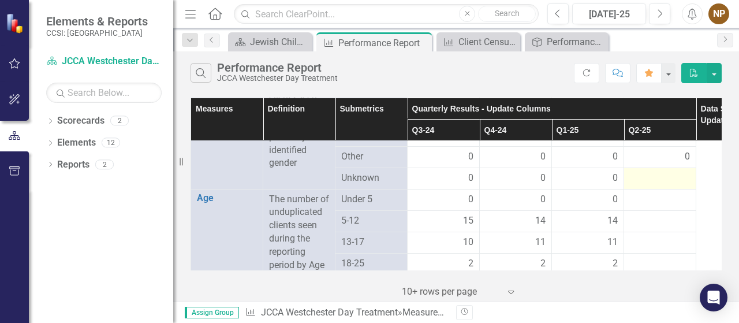
click at [674, 185] on div at bounding box center [660, 178] width 60 height 14
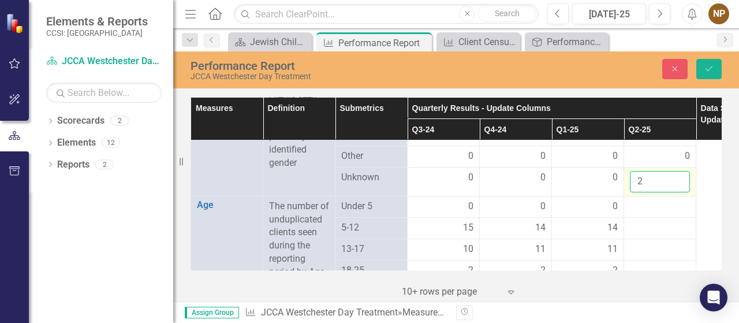
click at [679, 185] on input "2" at bounding box center [660, 181] width 60 height 21
click at [680, 192] on input "1" at bounding box center [660, 181] width 60 height 21
type input "0"
click at [680, 192] on input "0" at bounding box center [660, 181] width 60 height 21
click at [714, 66] on icon "Save" at bounding box center [709, 69] width 10 height 8
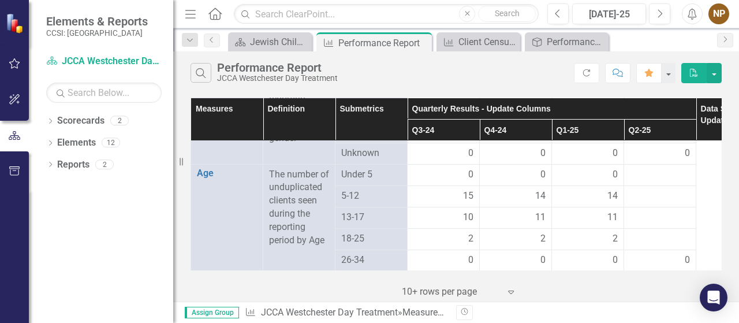
scroll to position [672, 0]
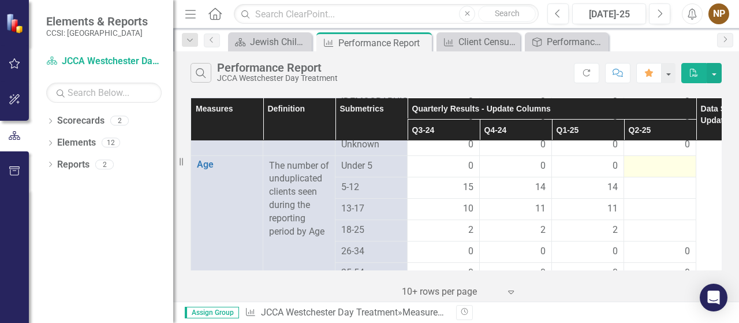
click at [666, 173] on div at bounding box center [660, 166] width 60 height 14
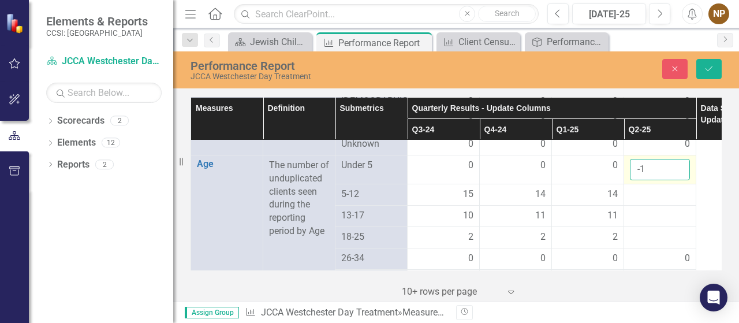
click at [681, 180] on input "-1" at bounding box center [660, 169] width 60 height 21
type input "0"
click at [679, 175] on input "0" at bounding box center [660, 169] width 60 height 21
click at [713, 65] on icon "Save" at bounding box center [709, 69] width 10 height 8
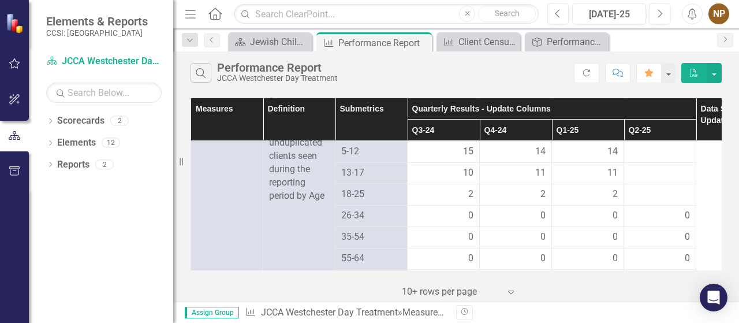
scroll to position [719, 0]
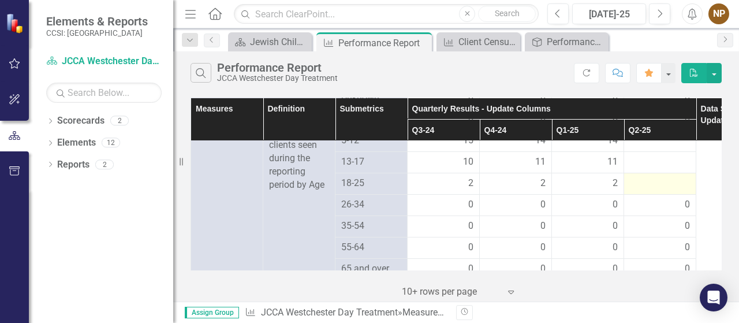
click at [654, 184] on td at bounding box center [660, 183] width 72 height 21
click at [654, 191] on div at bounding box center [660, 184] width 60 height 14
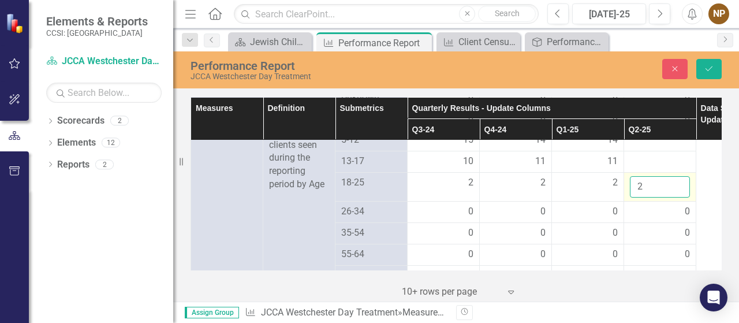
type input "2"
click at [680, 193] on input "2" at bounding box center [660, 186] width 60 height 21
click at [655, 169] on div at bounding box center [660, 162] width 60 height 14
click at [715, 66] on button "Save" at bounding box center [708, 69] width 25 height 20
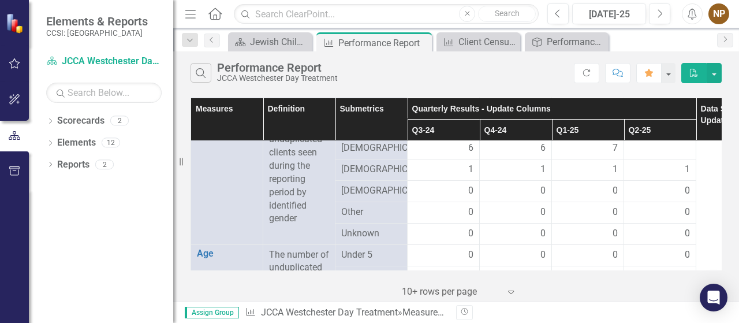
scroll to position [0, 0]
